Goal: Complete application form: Complete application form

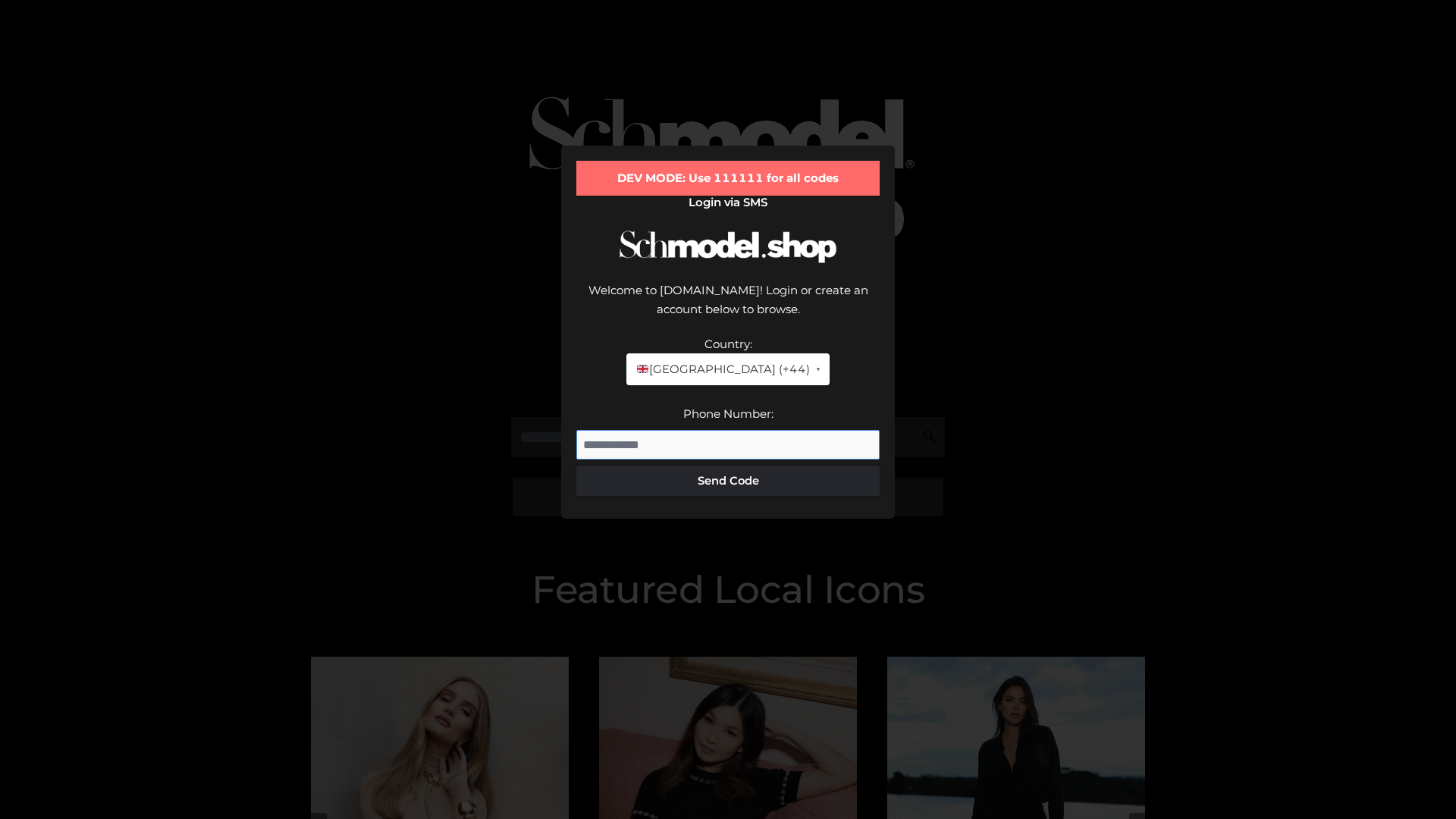
click at [728, 429] on input "Phone Number:" at bounding box center [728, 445] width 303 height 31
type input "**********"
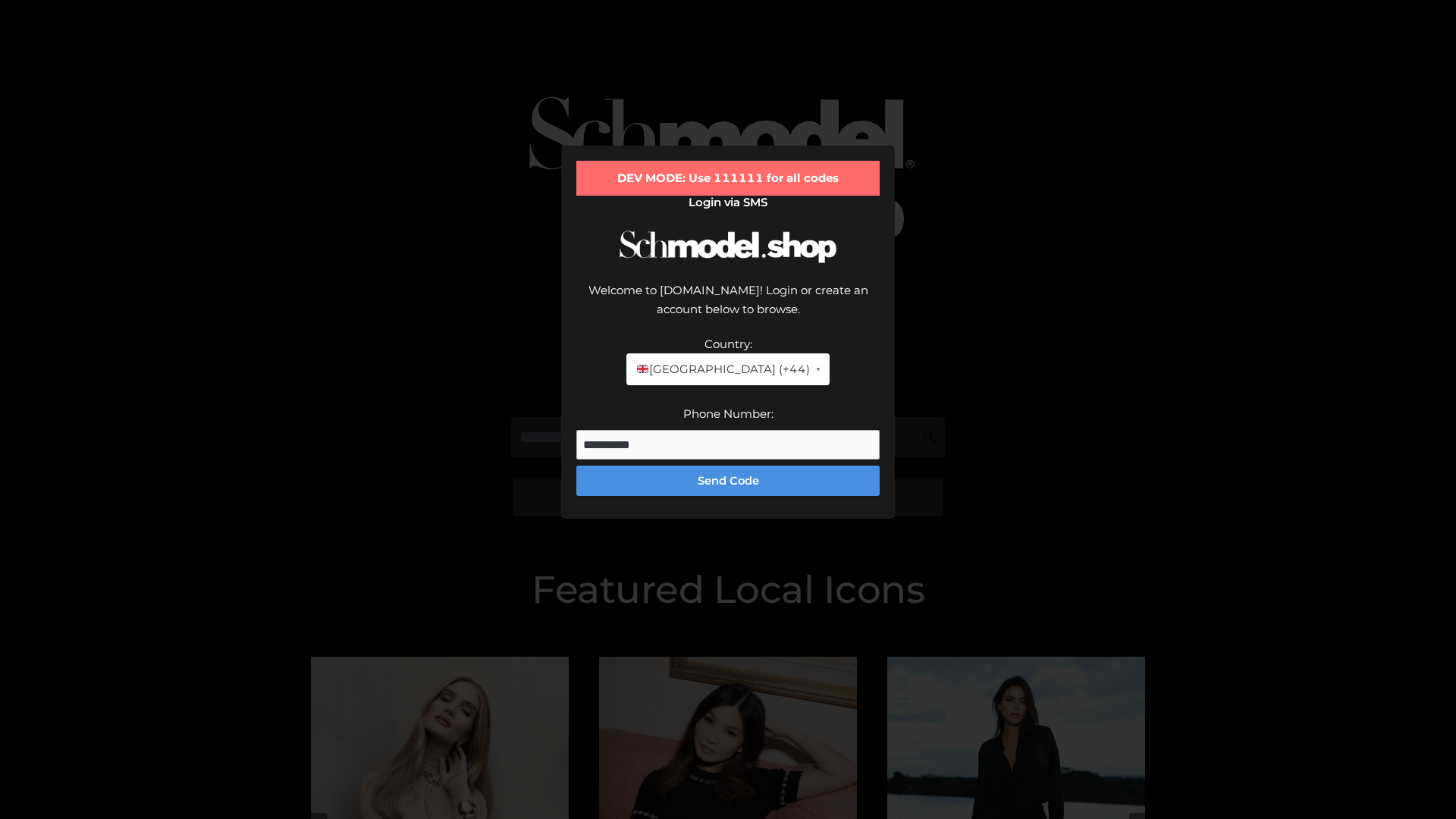
click at [728, 465] on button "Send Code" at bounding box center [728, 481] width 303 height 31
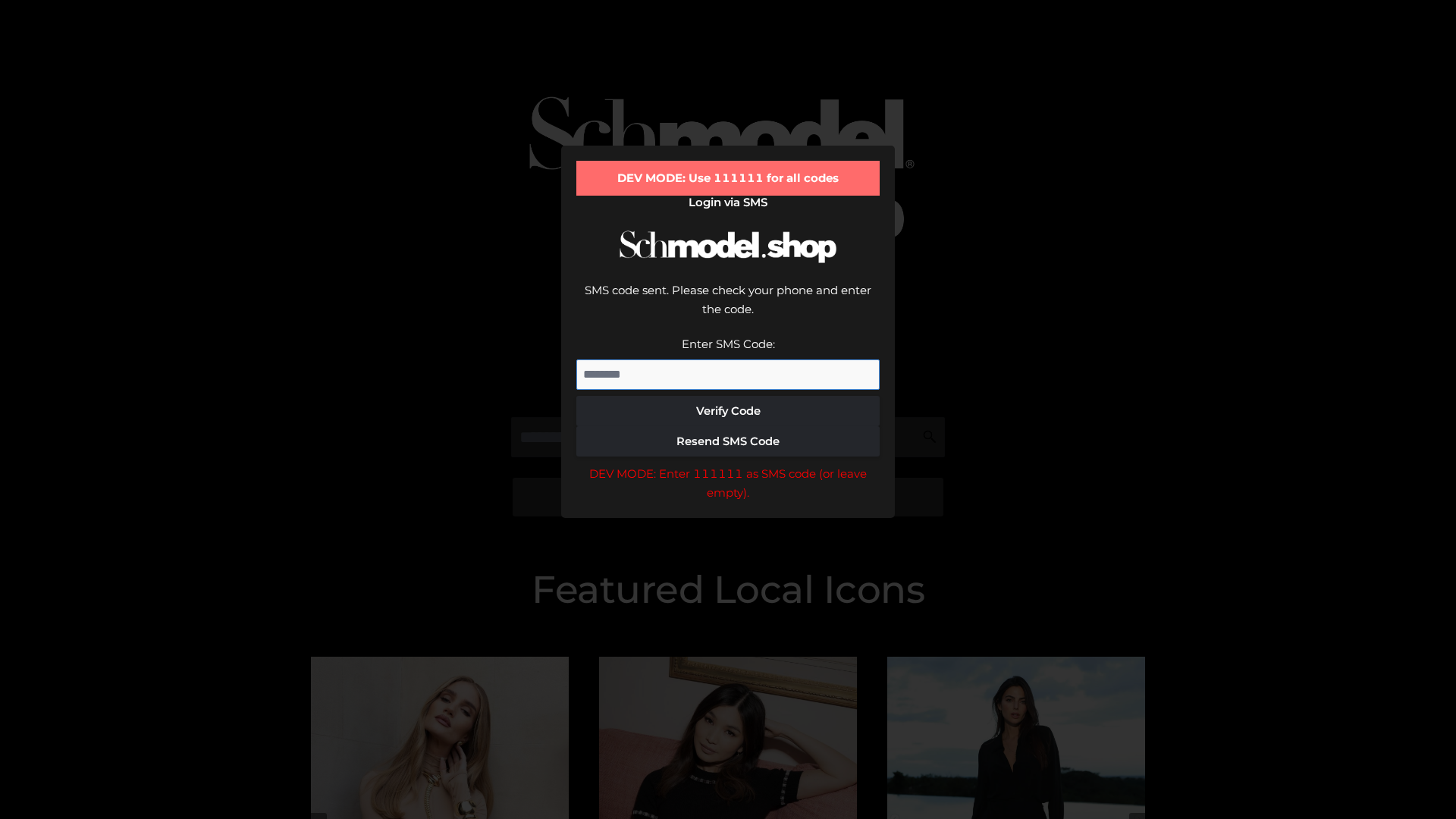
click at [728, 359] on input "Enter SMS Code:" at bounding box center [728, 374] width 303 height 31
type input "******"
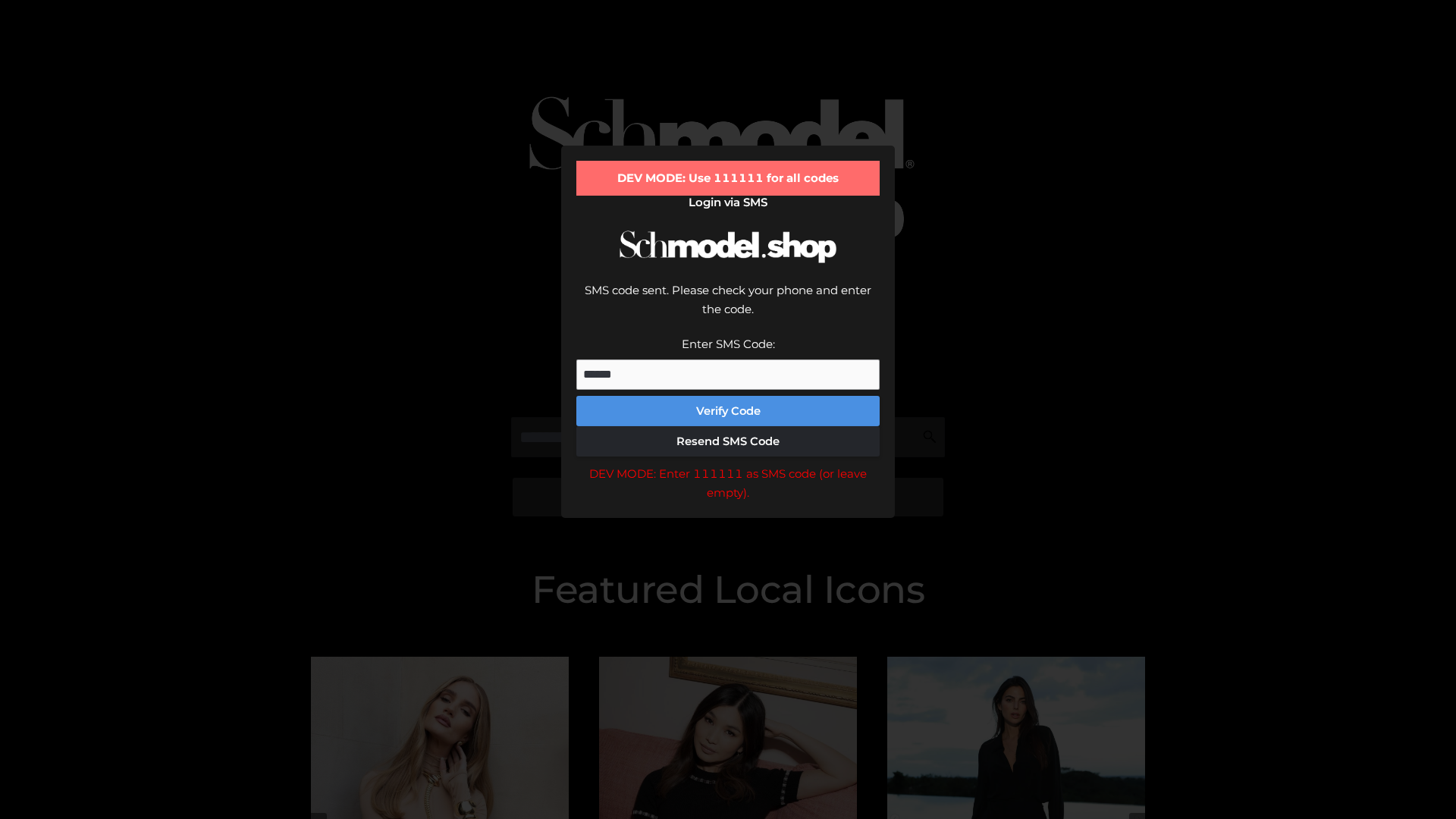
click at [728, 396] on button "Verify Code" at bounding box center [728, 411] width 303 height 31
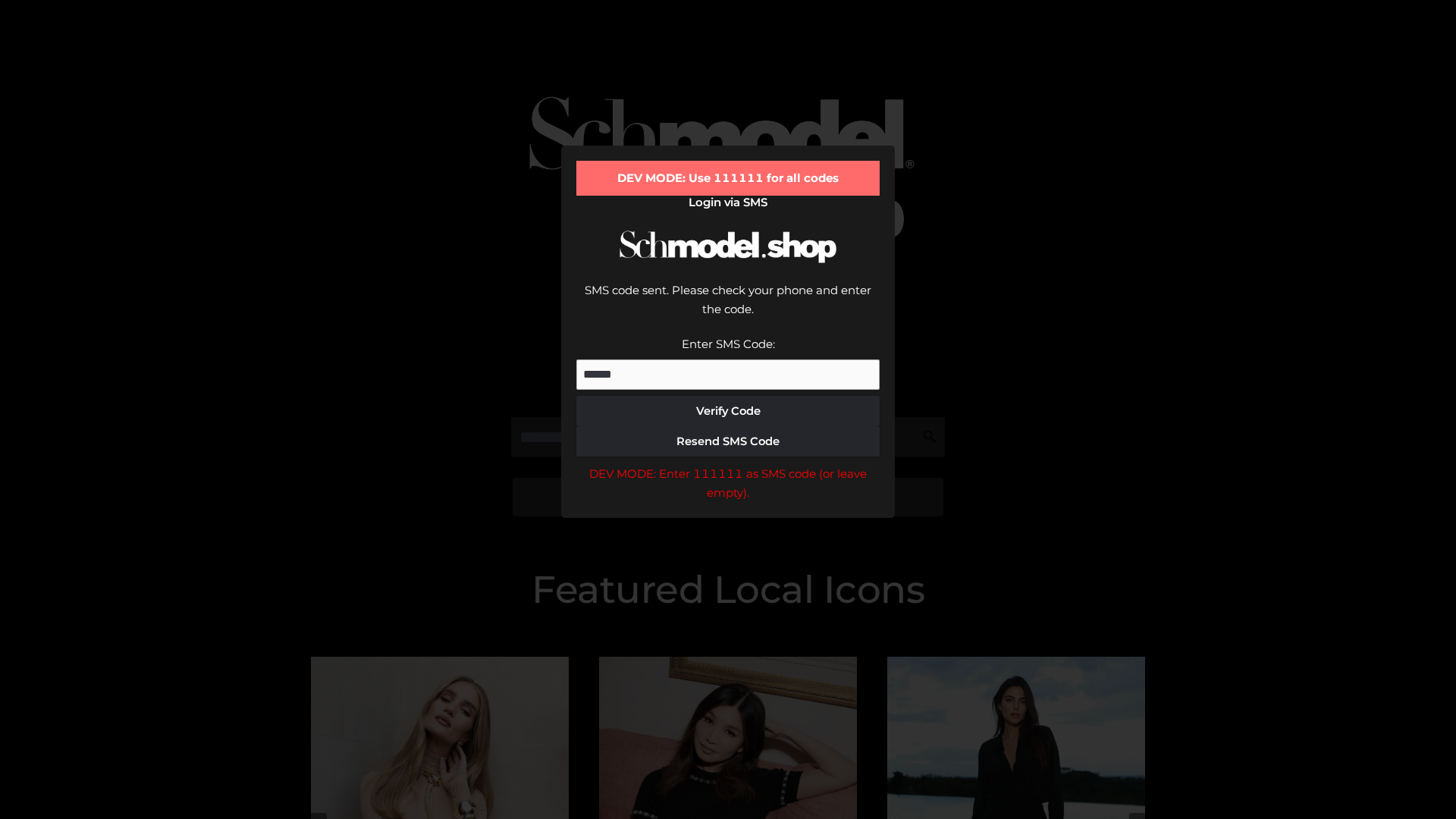
click at [728, 464] on div "DEV MODE: Enter 111111 as SMS code (or leave empty)." at bounding box center [728, 482] width 303 height 39
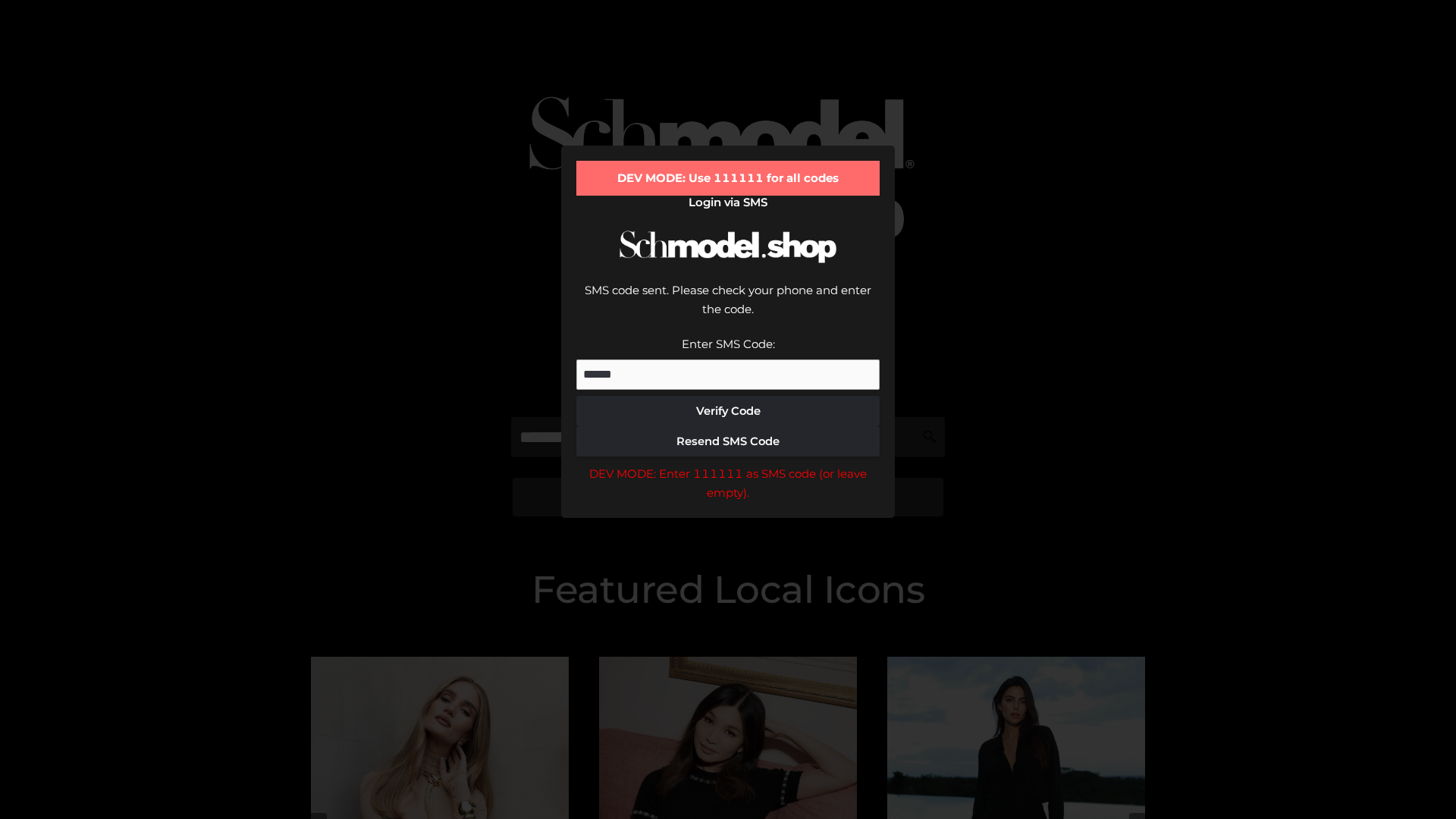
click at [728, 464] on div "DEV MODE: Enter 111111 as SMS code (or leave empty)." at bounding box center [728, 482] width 303 height 39
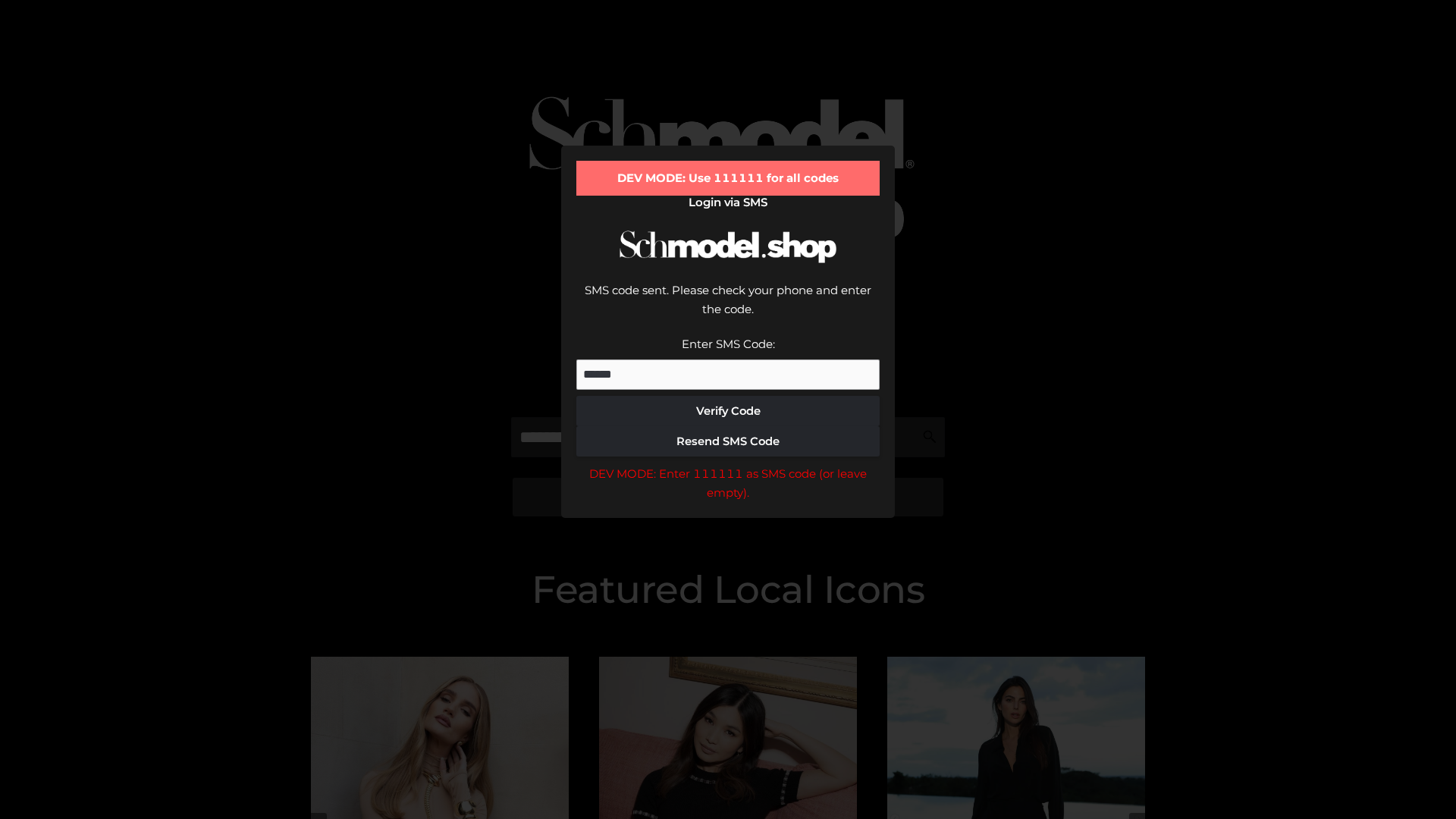
click at [728, 464] on div "DEV MODE: Enter 111111 as SMS code (or leave empty)." at bounding box center [728, 482] width 303 height 39
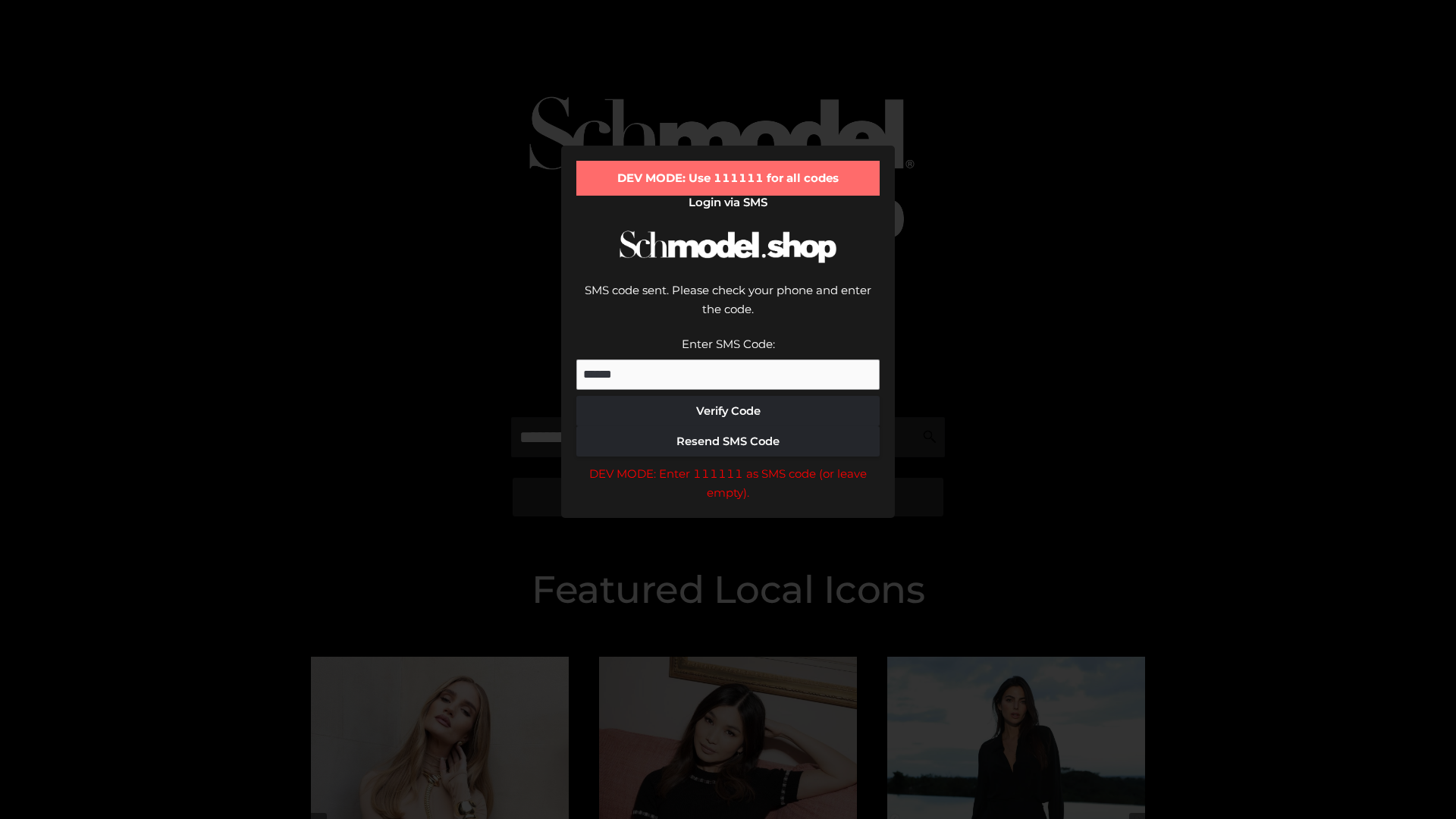
click at [728, 464] on div "DEV MODE: Enter 111111 as SMS code (or leave empty)." at bounding box center [728, 482] width 303 height 39
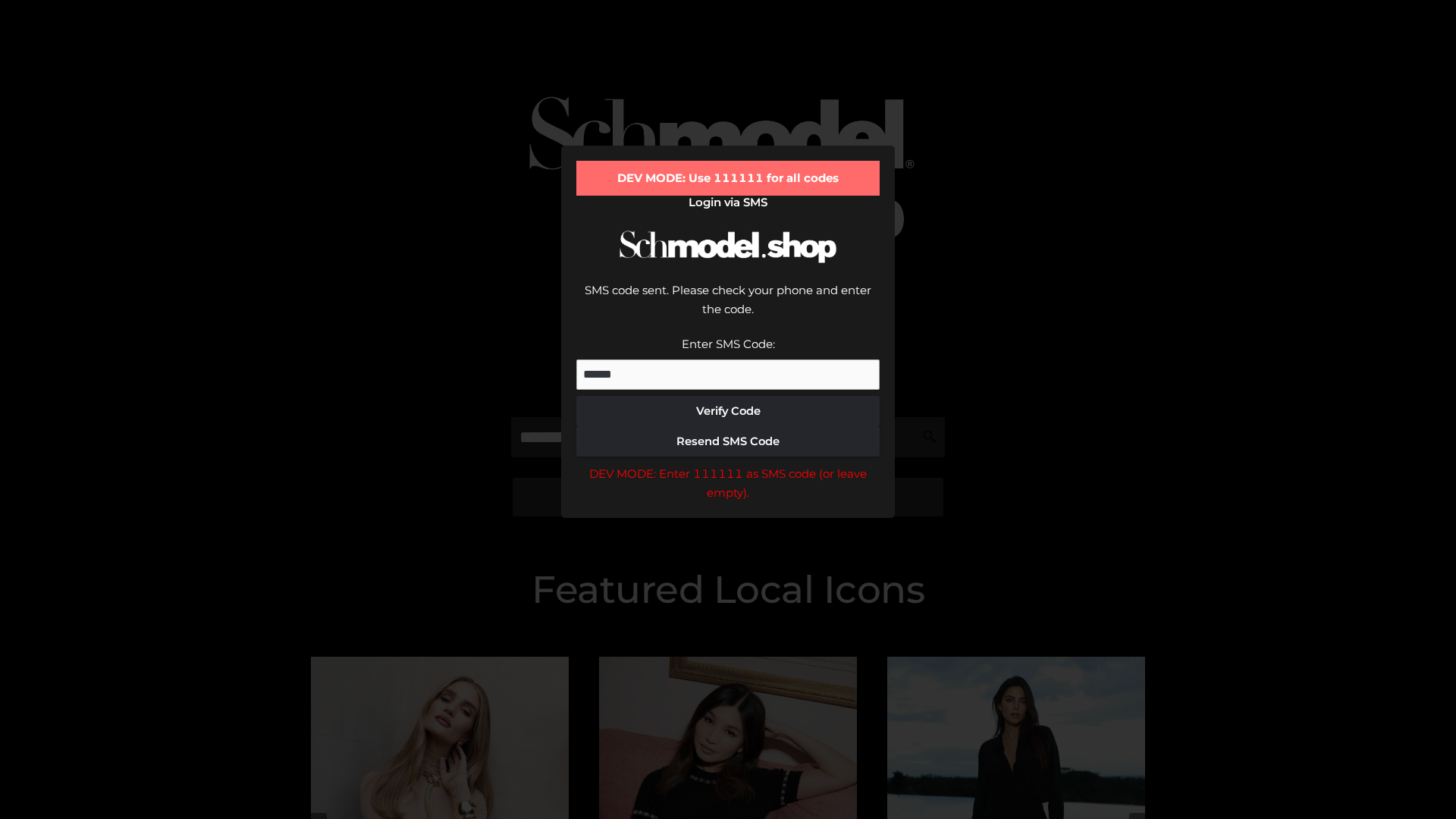
click at [728, 464] on div "DEV MODE: Enter 111111 as SMS code (or leave empty)." at bounding box center [728, 482] width 303 height 39
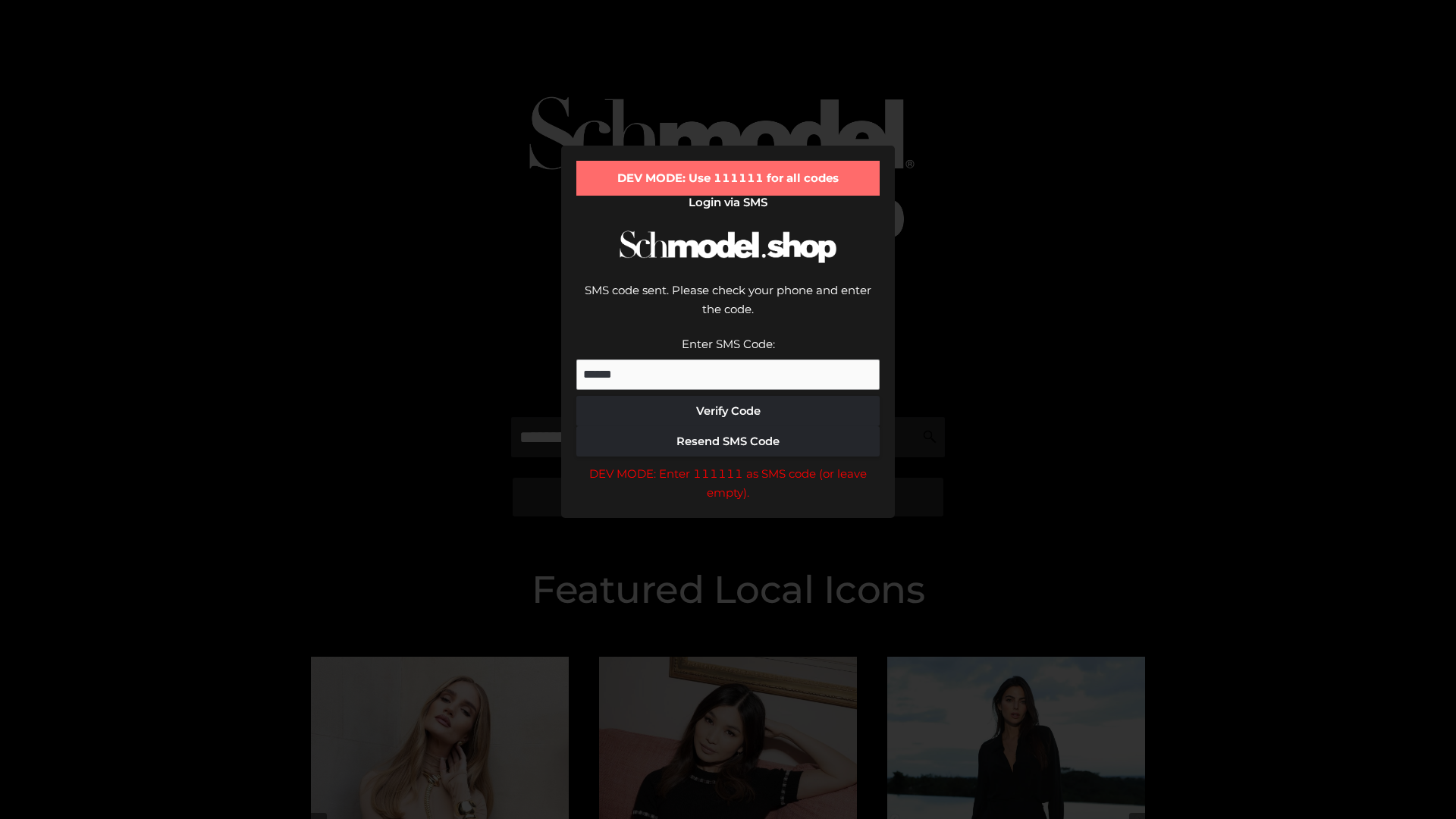
click at [728, 464] on div "DEV MODE: Enter 111111 as SMS code (or leave empty)." at bounding box center [728, 482] width 303 height 39
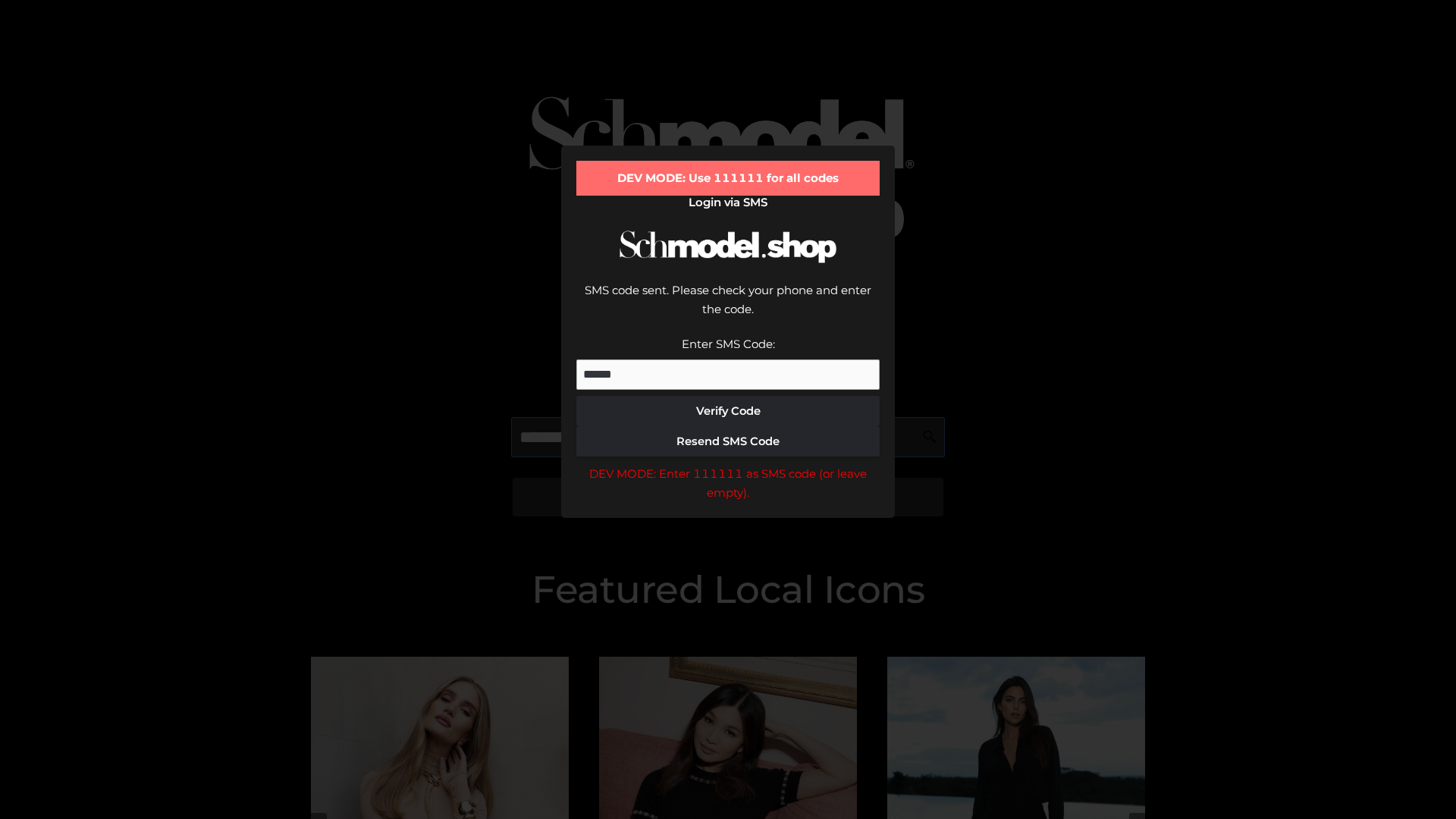
scroll to position [0, 78]
click at [728, 464] on div "DEV MODE: Enter 111111 as SMS code (or leave empty)." at bounding box center [728, 482] width 303 height 39
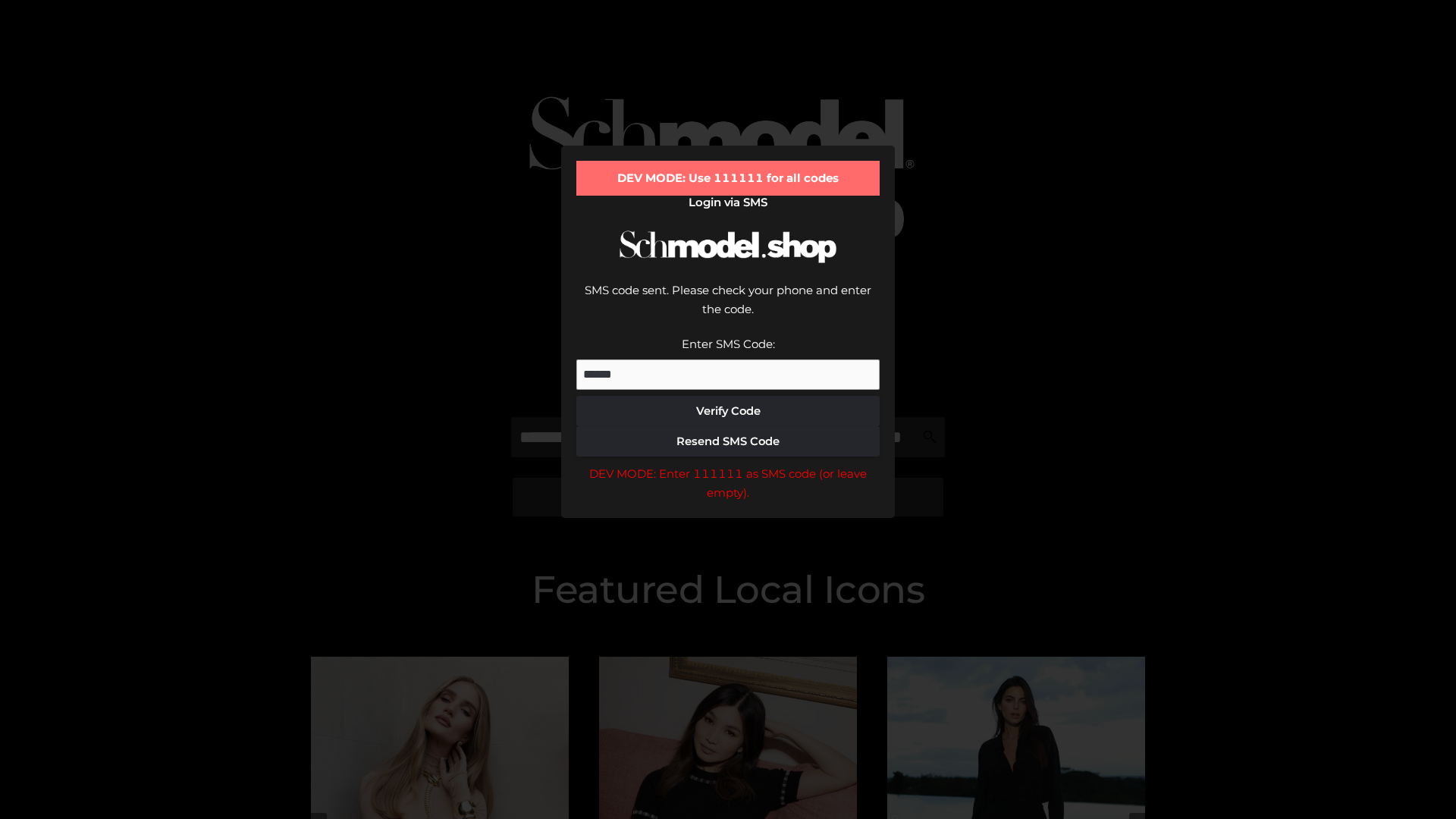
click at [728, 464] on div "DEV MODE: Enter 111111 as SMS code (or leave empty)." at bounding box center [728, 482] width 303 height 39
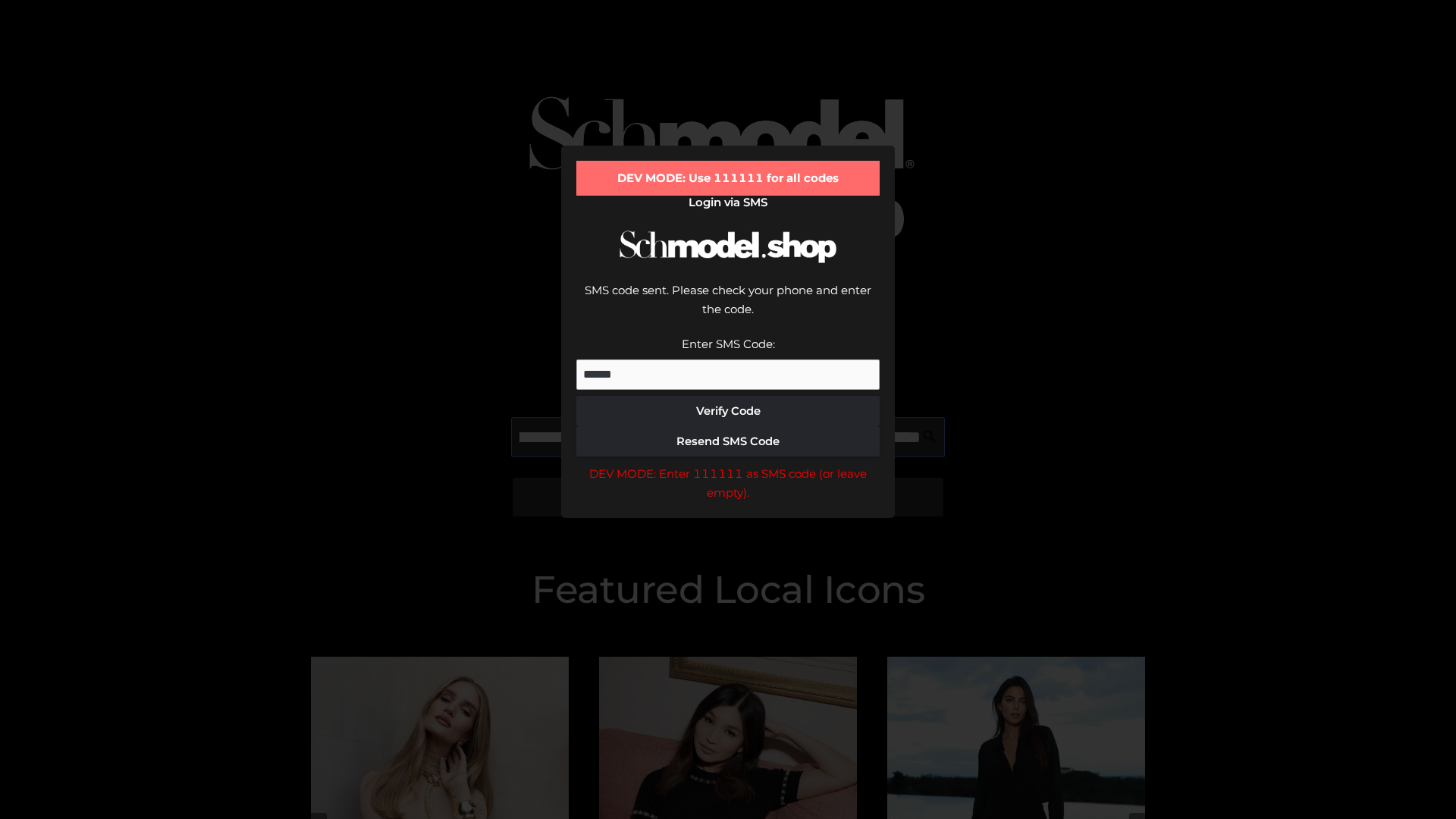
scroll to position [0, 166]
click at [728, 464] on div "DEV MODE: Enter 111111 as SMS code (or leave empty)." at bounding box center [728, 482] width 303 height 39
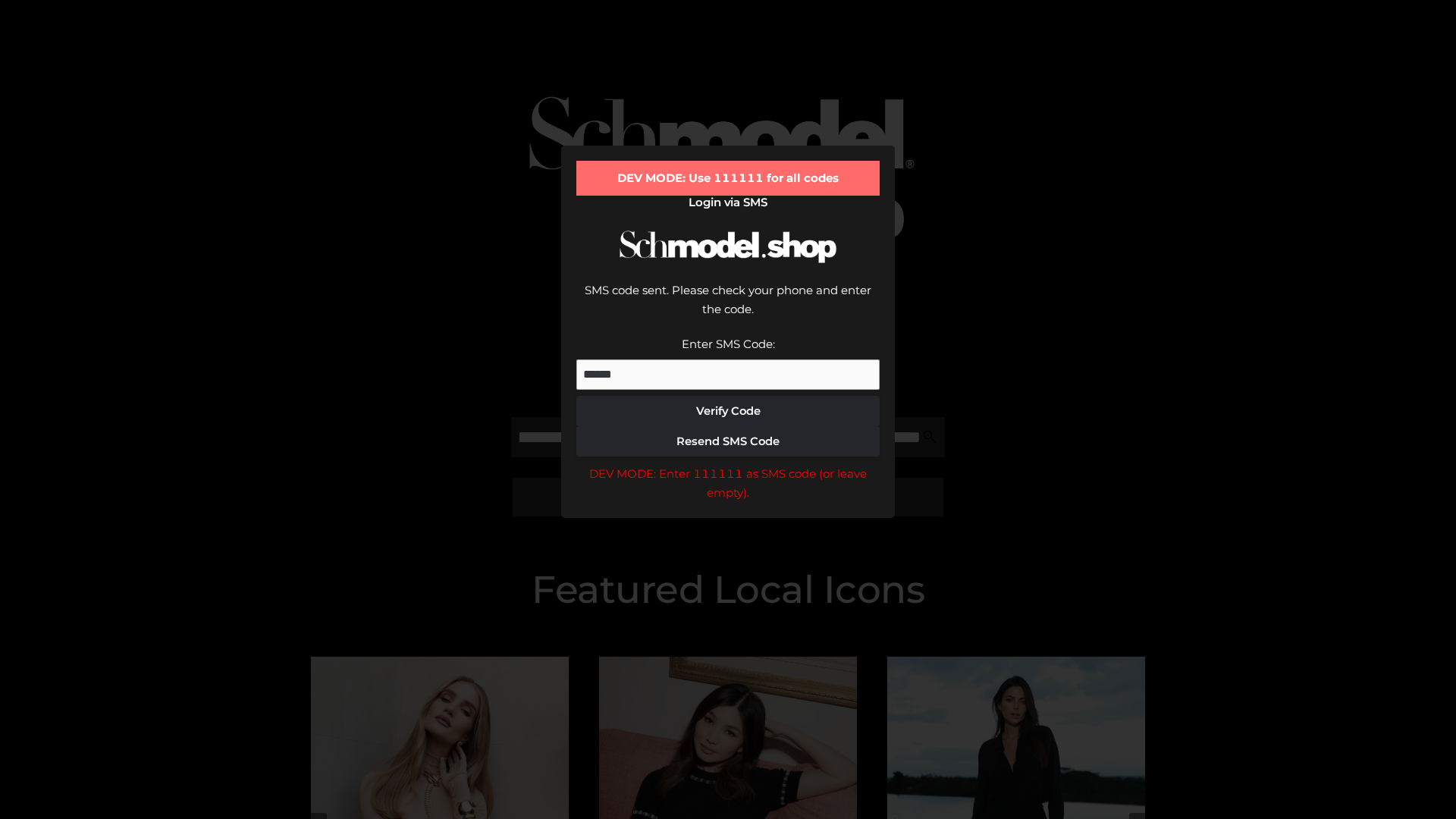
click at [728, 464] on div "DEV MODE: Enter 111111 as SMS code (or leave empty)." at bounding box center [728, 482] width 303 height 39
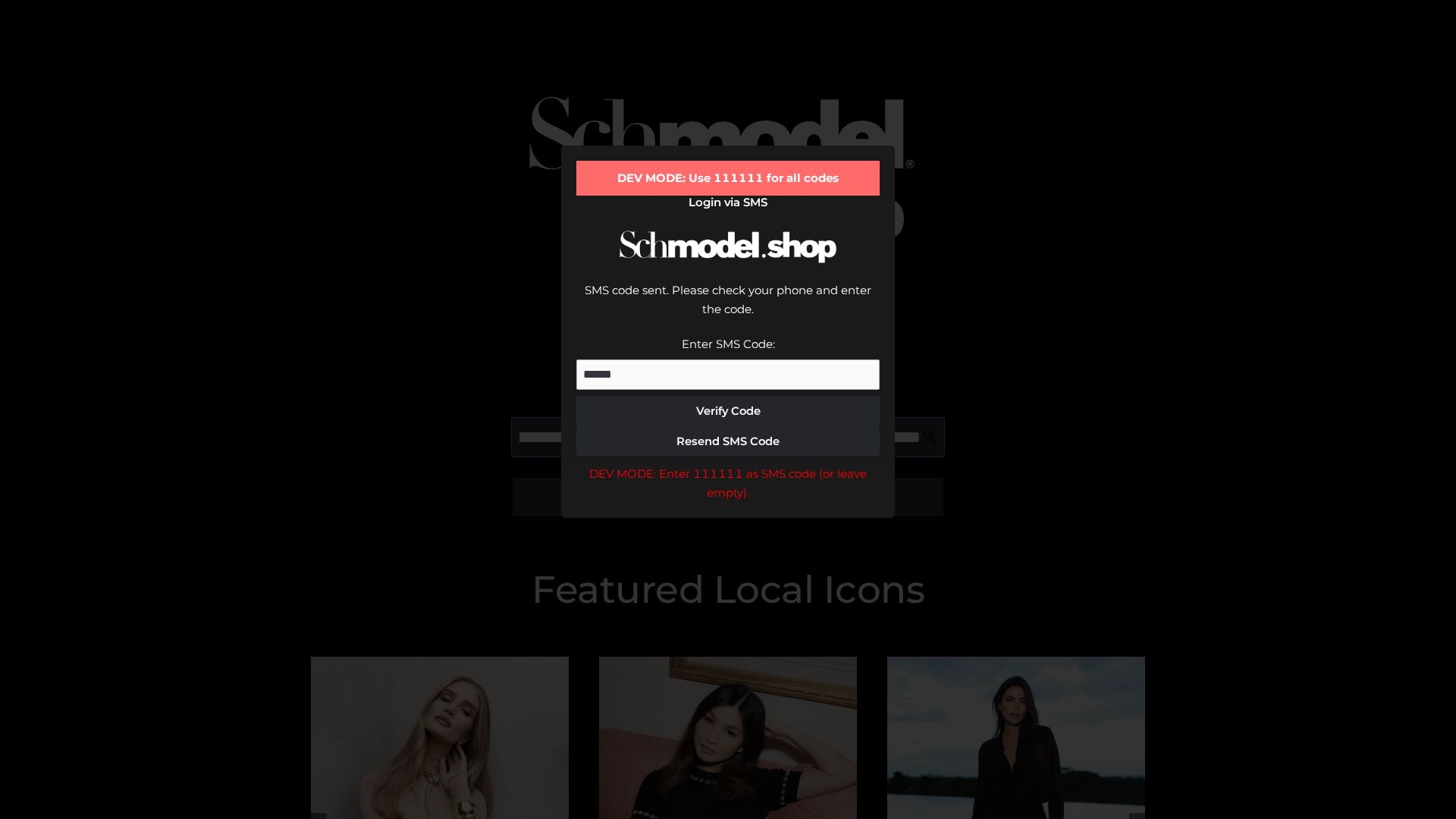
scroll to position [0, 257]
click at [728, 464] on div "DEV MODE: Enter 111111 as SMS code (or leave empty)." at bounding box center [728, 482] width 303 height 39
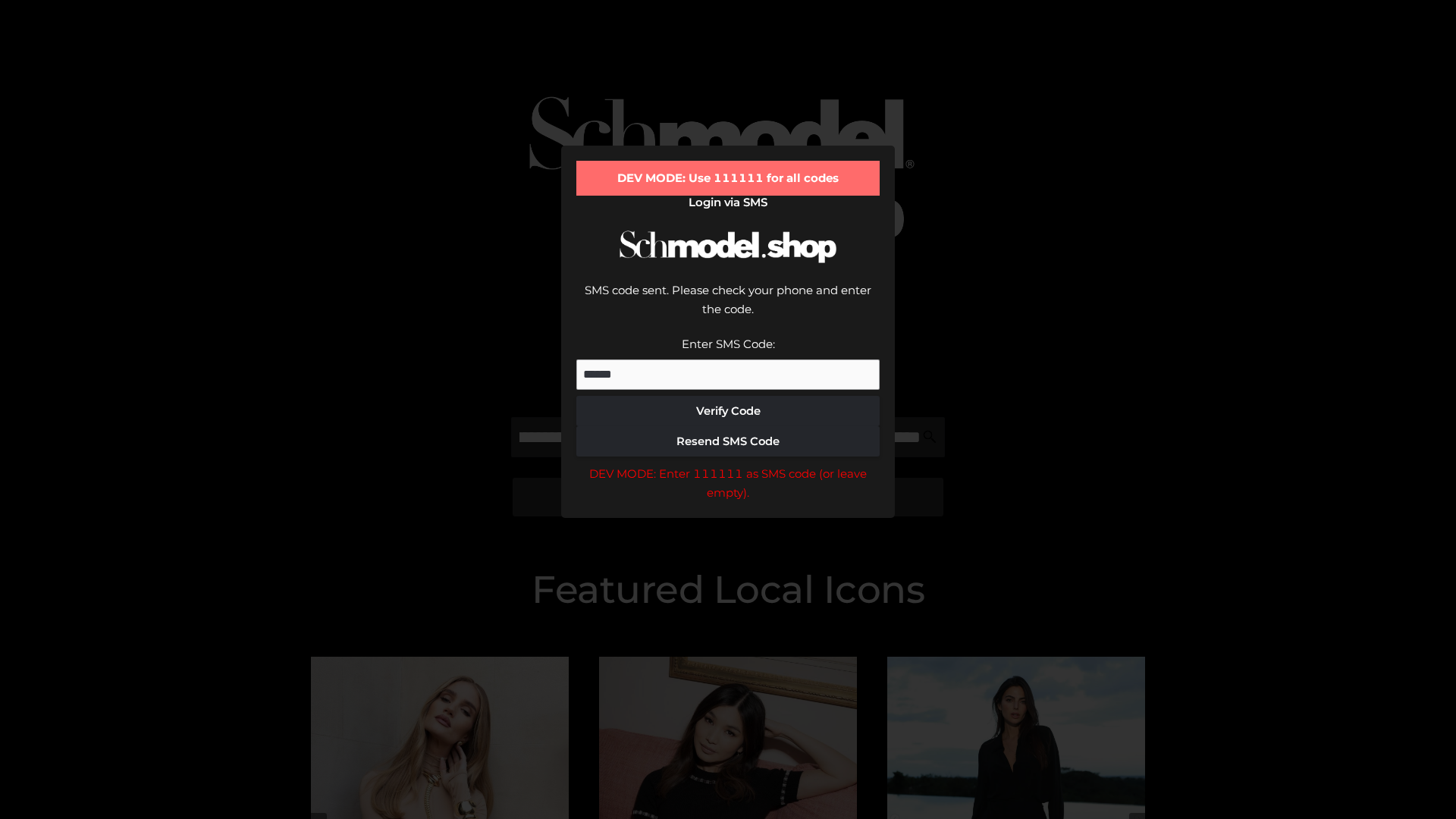
click at [728, 464] on div "DEV MODE: Enter 111111 as SMS code (or leave empty)." at bounding box center [728, 482] width 303 height 39
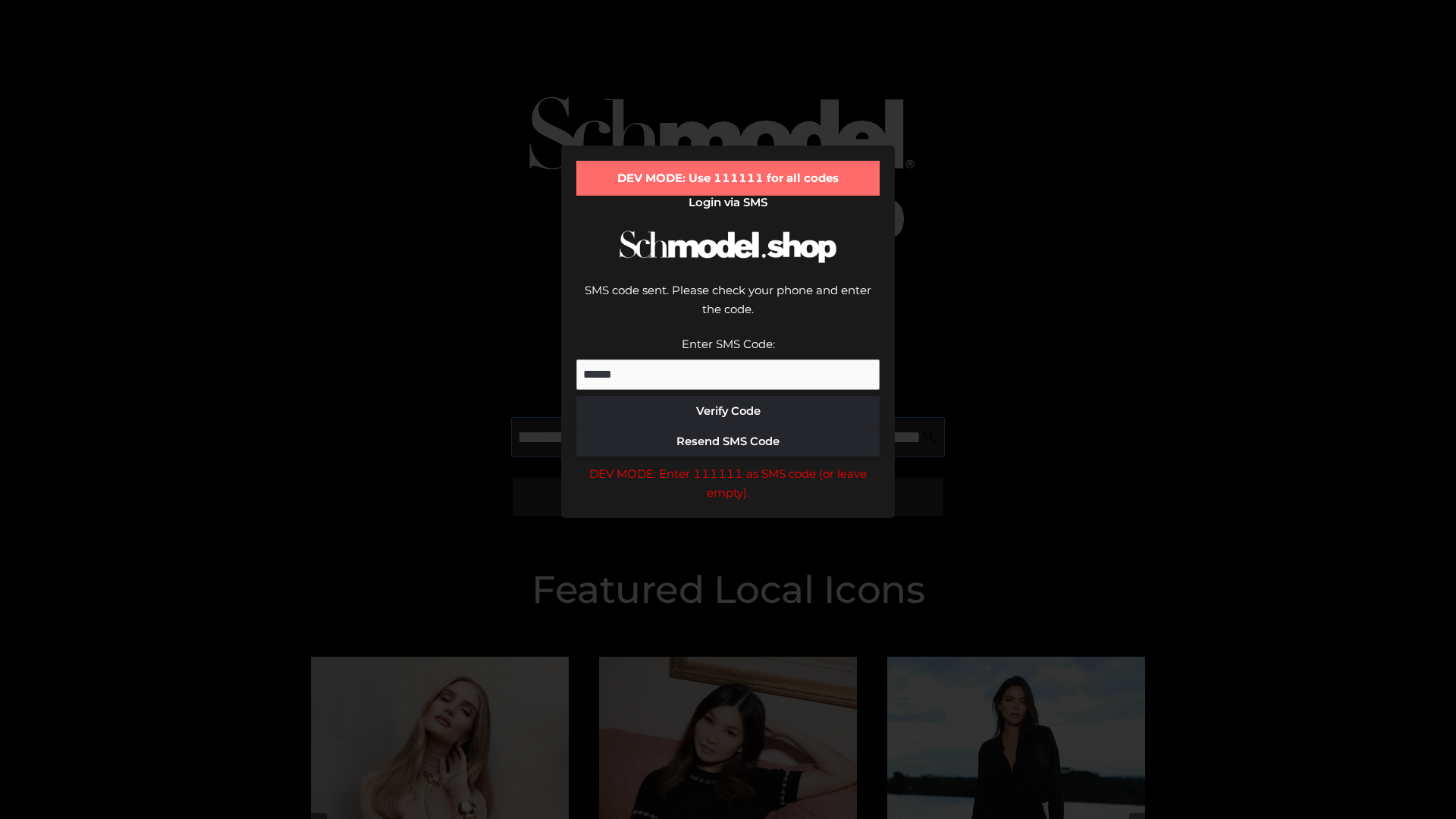
scroll to position [0, 353]
click at [728, 464] on div "DEV MODE: Enter 111111 as SMS code (or leave empty)." at bounding box center [728, 482] width 303 height 39
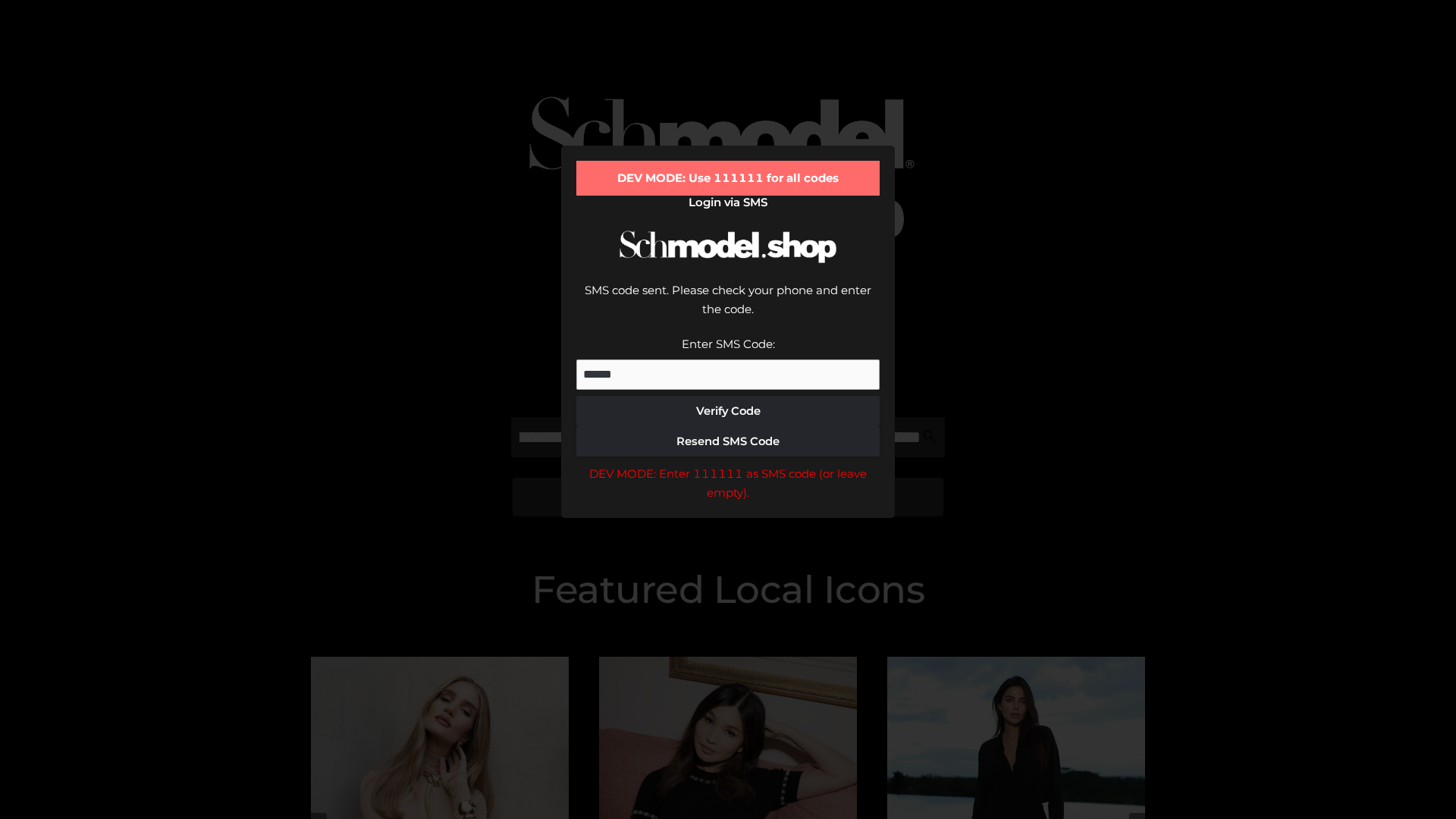
click at [728, 464] on div "DEV MODE: Enter 111111 as SMS code (or leave empty)." at bounding box center [728, 482] width 303 height 39
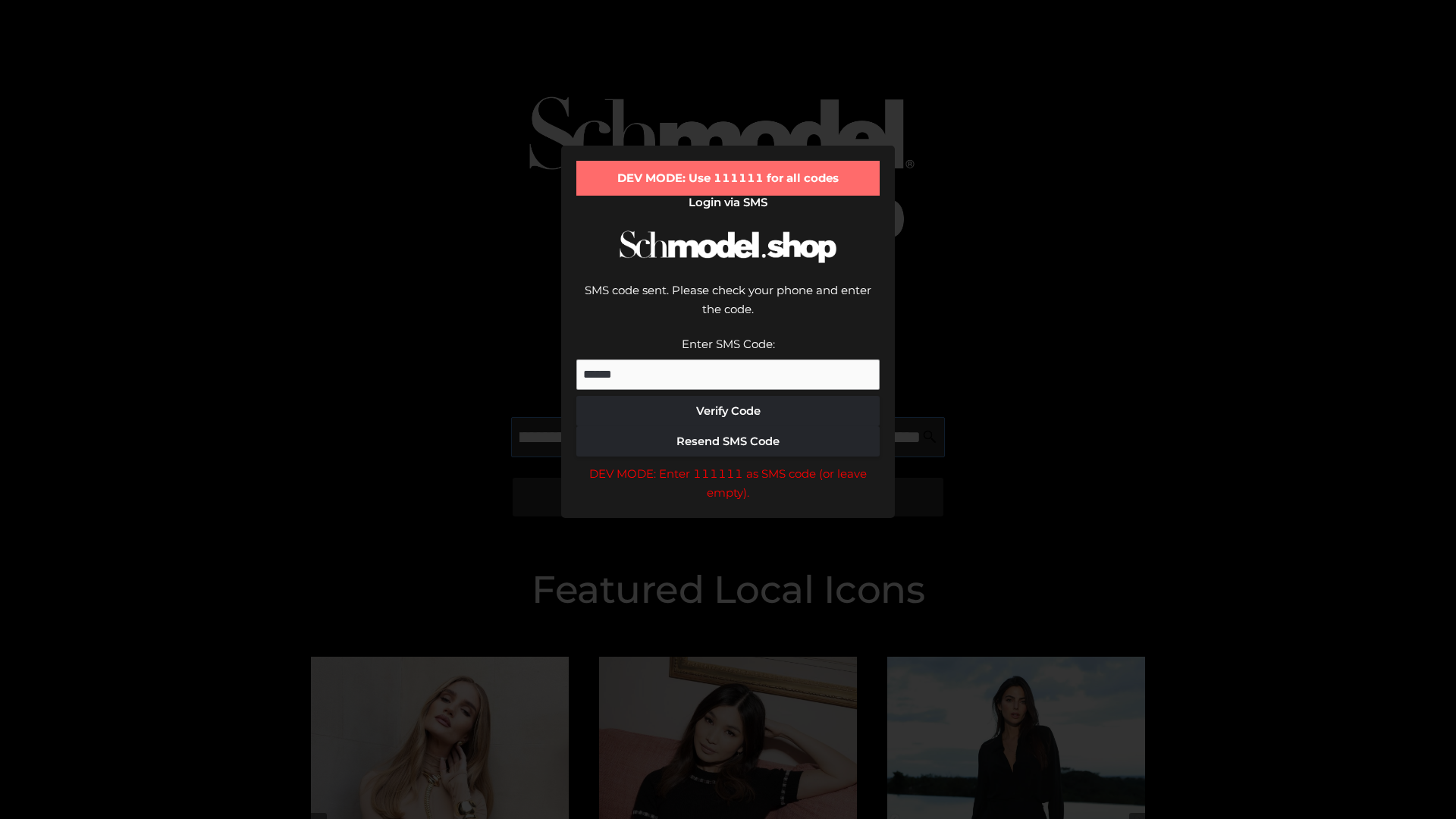
scroll to position [0, 439]
click at [728, 464] on div "DEV MODE: Enter 111111 as SMS code (or leave empty)." at bounding box center [728, 482] width 303 height 39
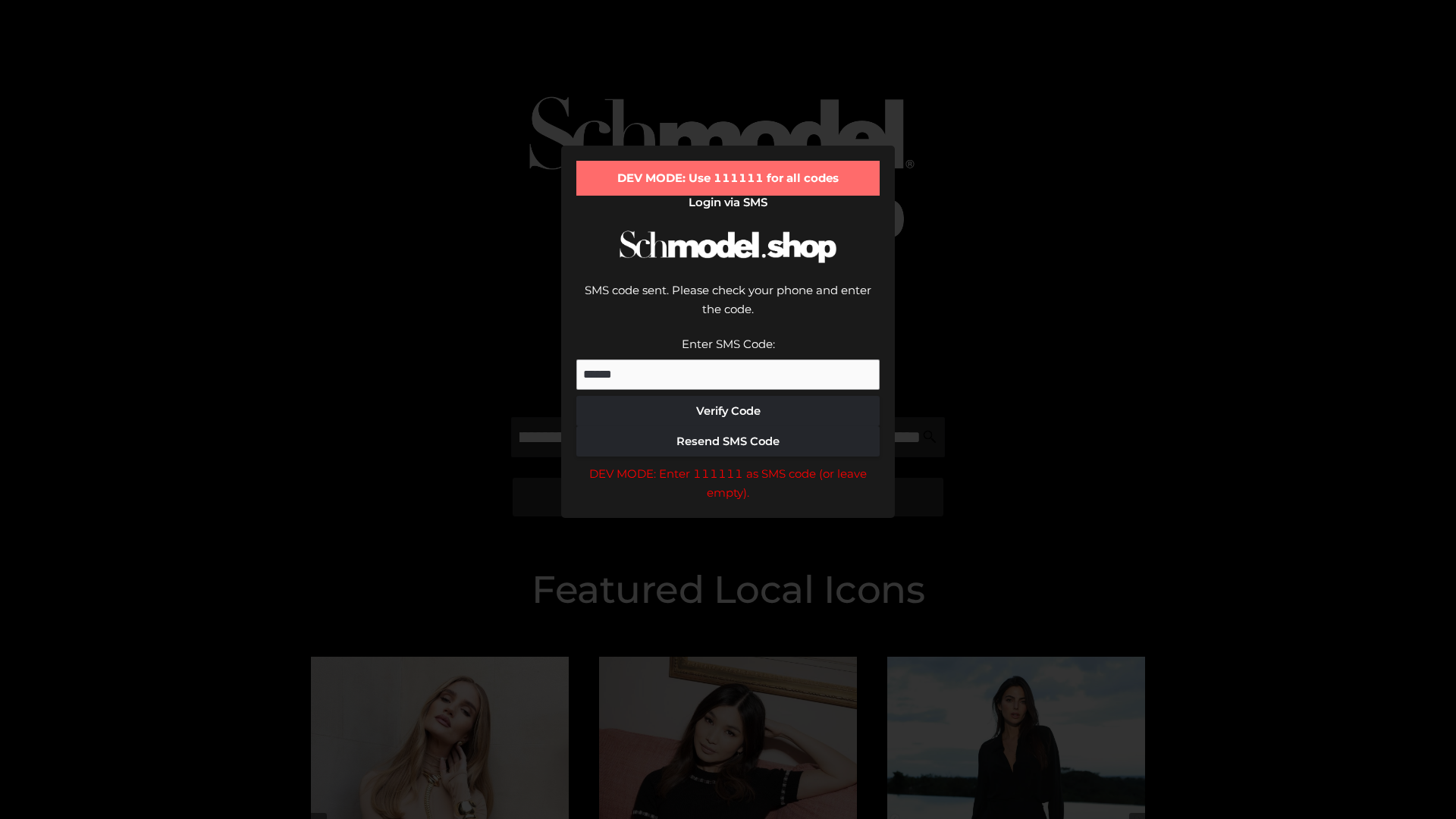
click at [728, 464] on div "DEV MODE: Enter 111111 as SMS code (or leave empty)." at bounding box center [728, 482] width 303 height 39
type input "**********"
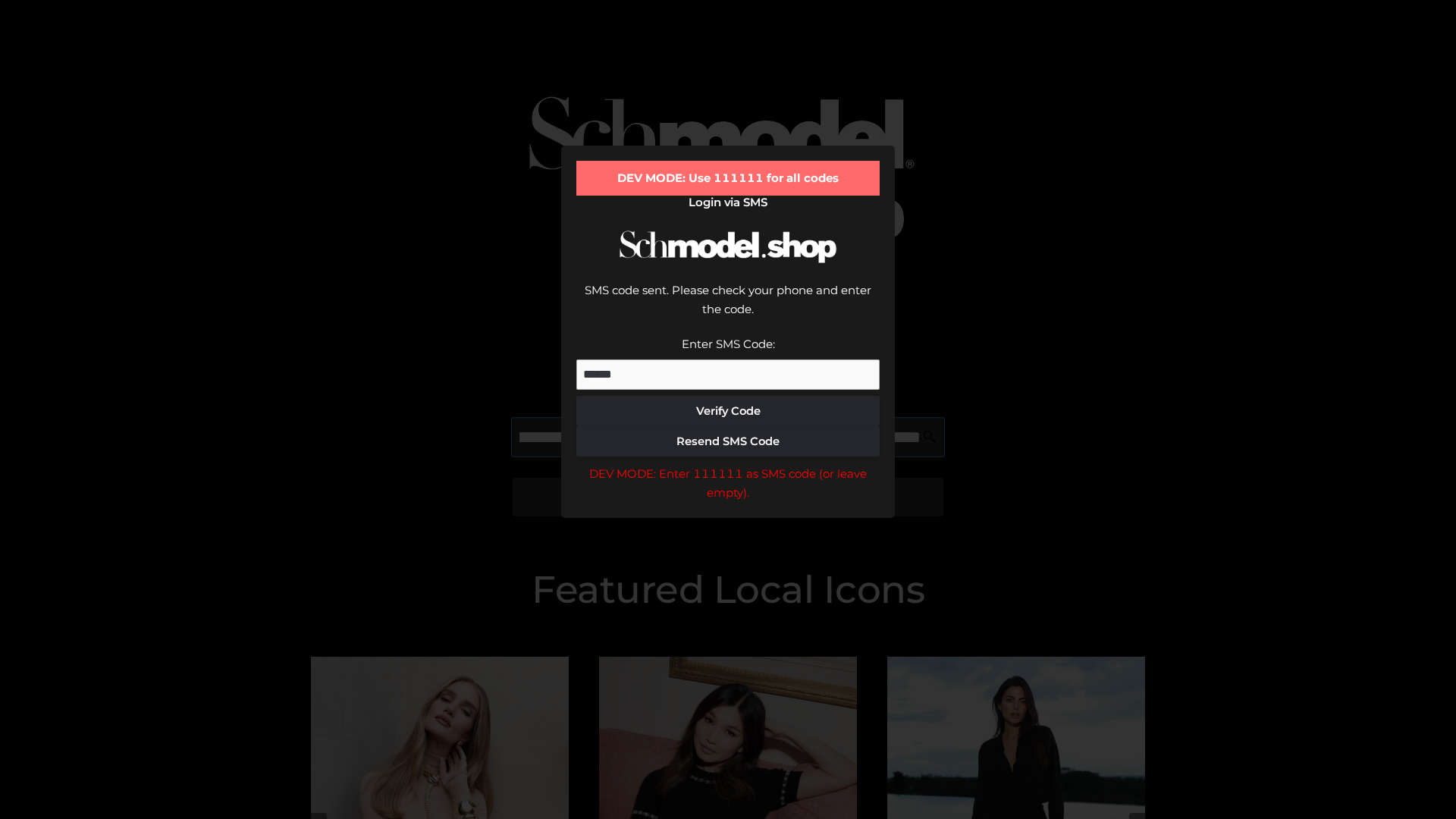
scroll to position [0, 517]
